Goal: Task Accomplishment & Management: Manage account settings

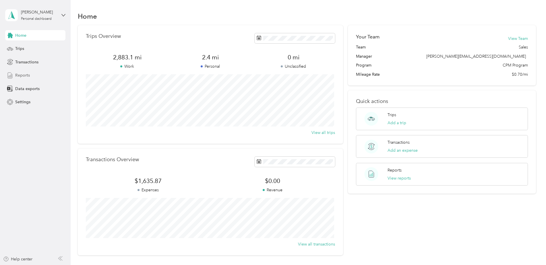
click at [18, 77] on span "Reports" at bounding box center [22, 75] width 15 height 6
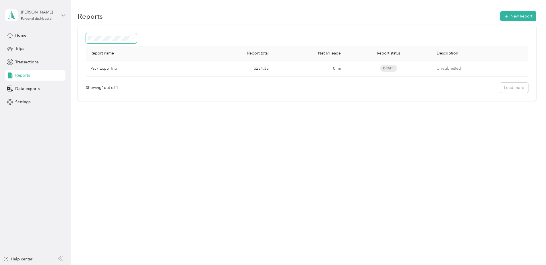
click at [117, 42] on span at bounding box center [111, 38] width 51 height 10
click at [125, 41] on span at bounding box center [111, 38] width 51 height 10
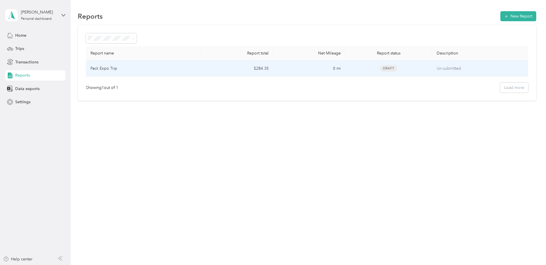
click at [195, 67] on div "Pack Expo Trip" at bounding box center [143, 68] width 106 height 6
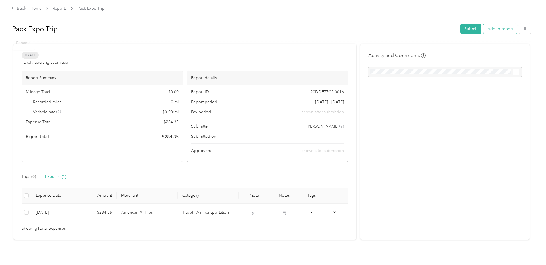
click at [494, 28] on button "Add to report" at bounding box center [500, 29] width 34 height 10
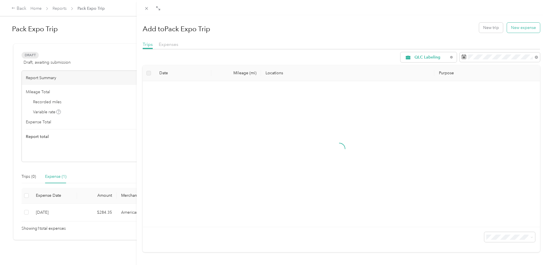
click at [515, 26] on button "New expense" at bounding box center [523, 28] width 33 height 10
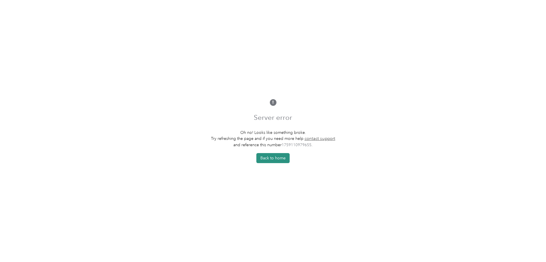
click at [279, 158] on button "Back to home" at bounding box center [272, 158] width 33 height 10
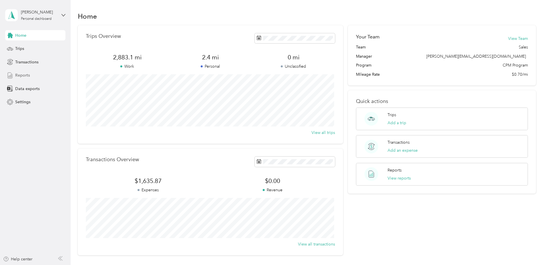
click at [17, 77] on span "Reports" at bounding box center [22, 75] width 15 height 6
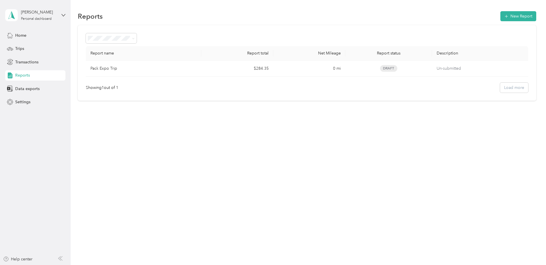
click at [114, 49] on div "All Reports" at bounding box center [111, 48] width 43 height 6
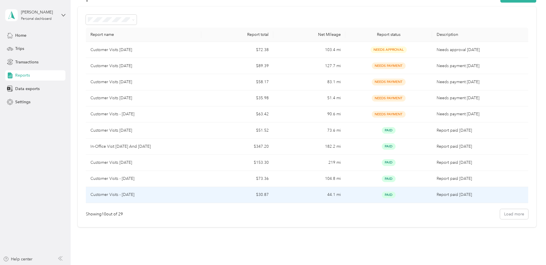
scroll to position [40, 0]
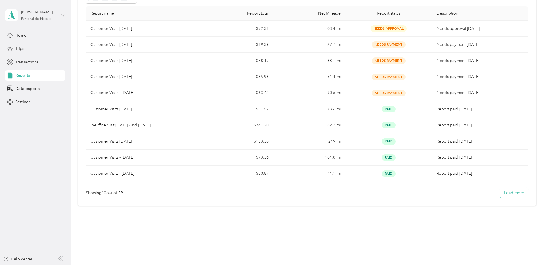
click at [519, 193] on button "Load more" at bounding box center [514, 193] width 28 height 10
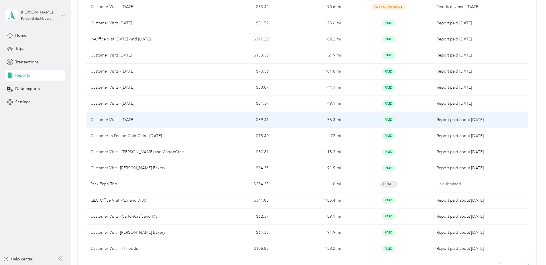
scroll to position [201, 0]
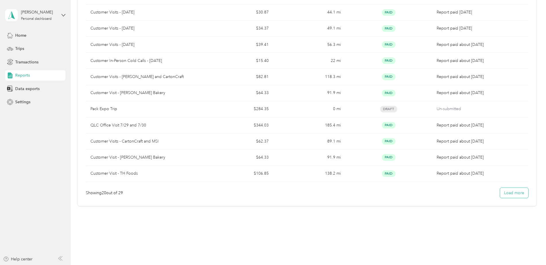
click at [514, 195] on button "Load more" at bounding box center [514, 193] width 28 height 10
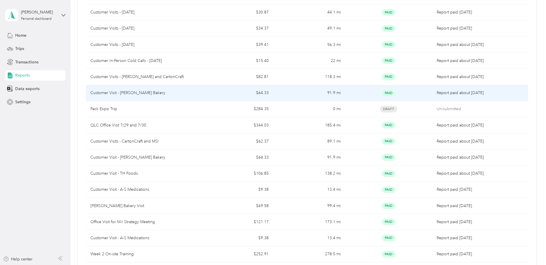
click at [220, 100] on td "$64.33" at bounding box center [237, 93] width 72 height 16
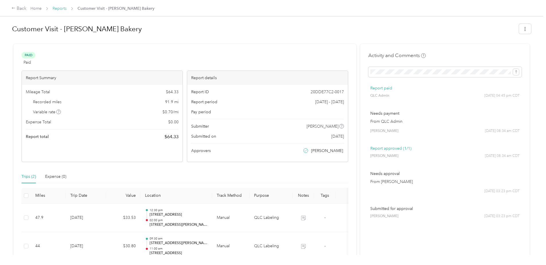
click at [64, 9] on link "Reports" at bounding box center [59, 8] width 14 height 5
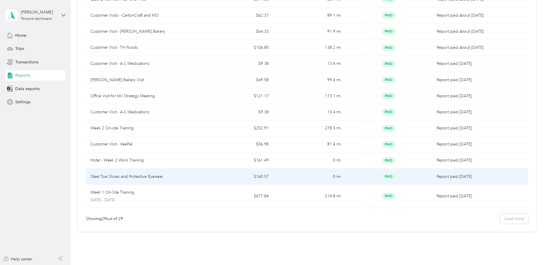
scroll to position [353, 0]
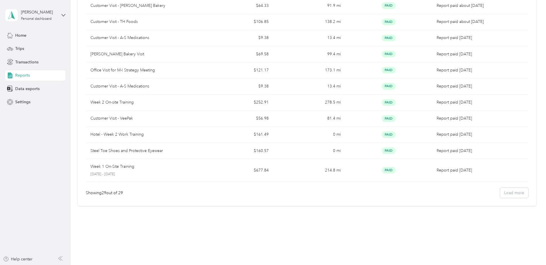
click at [510, 194] on div "Showing 29 out of 29 Load more" at bounding box center [307, 193] width 442 height 10
click at [511, 193] on div "Showing 29 out of 29 Load more" at bounding box center [307, 193] width 442 height 10
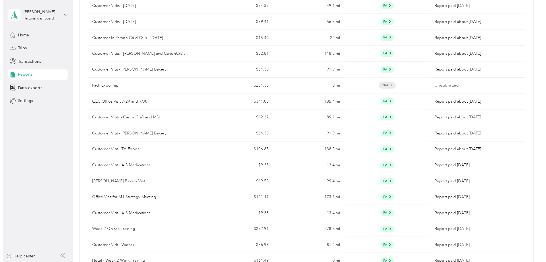
scroll to position [181, 0]
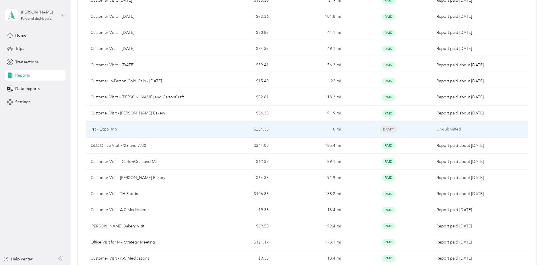
click at [202, 130] on td "$284.35" at bounding box center [237, 130] width 72 height 16
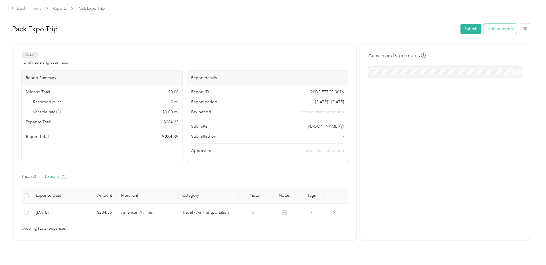
click at [499, 33] on button "Add to report" at bounding box center [500, 29] width 34 height 10
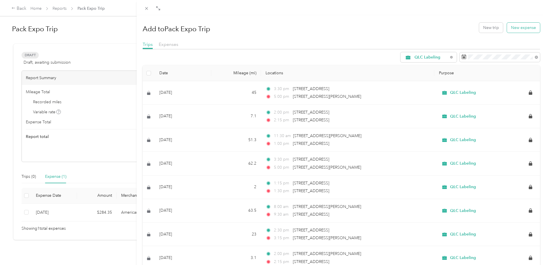
click at [519, 28] on button "New expense" at bounding box center [523, 28] width 33 height 10
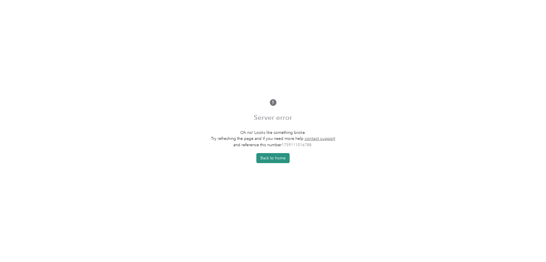
click at [278, 157] on button "Back to home" at bounding box center [272, 158] width 33 height 10
